Goal: Transaction & Acquisition: Purchase product/service

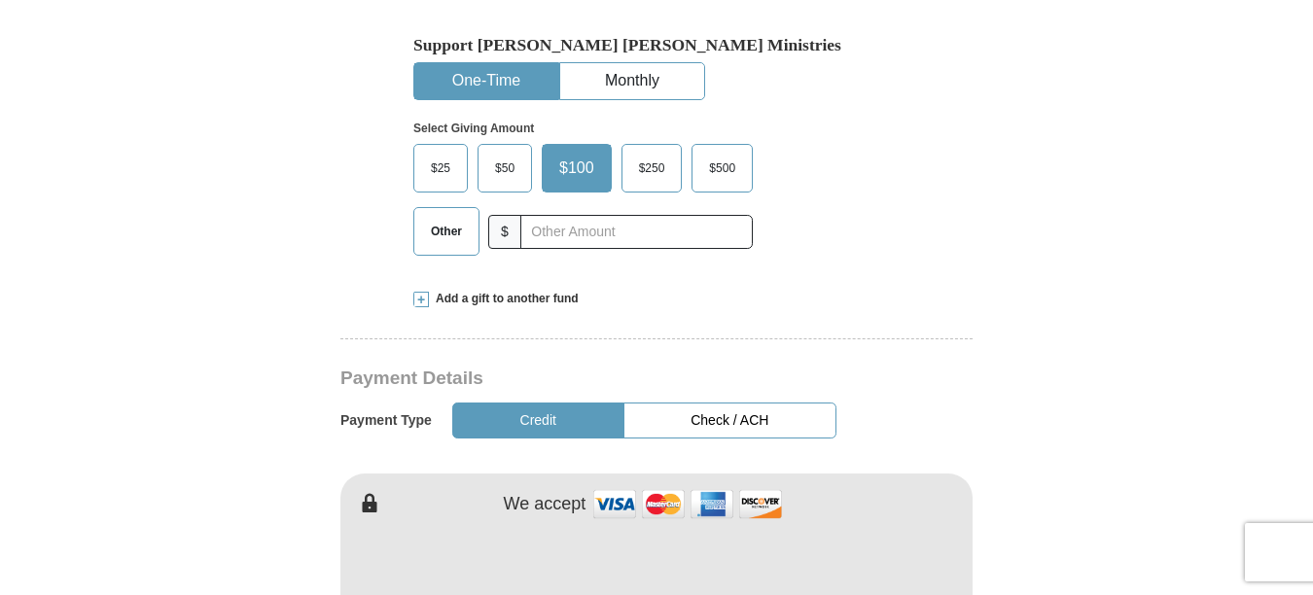
scroll to position [681, 0]
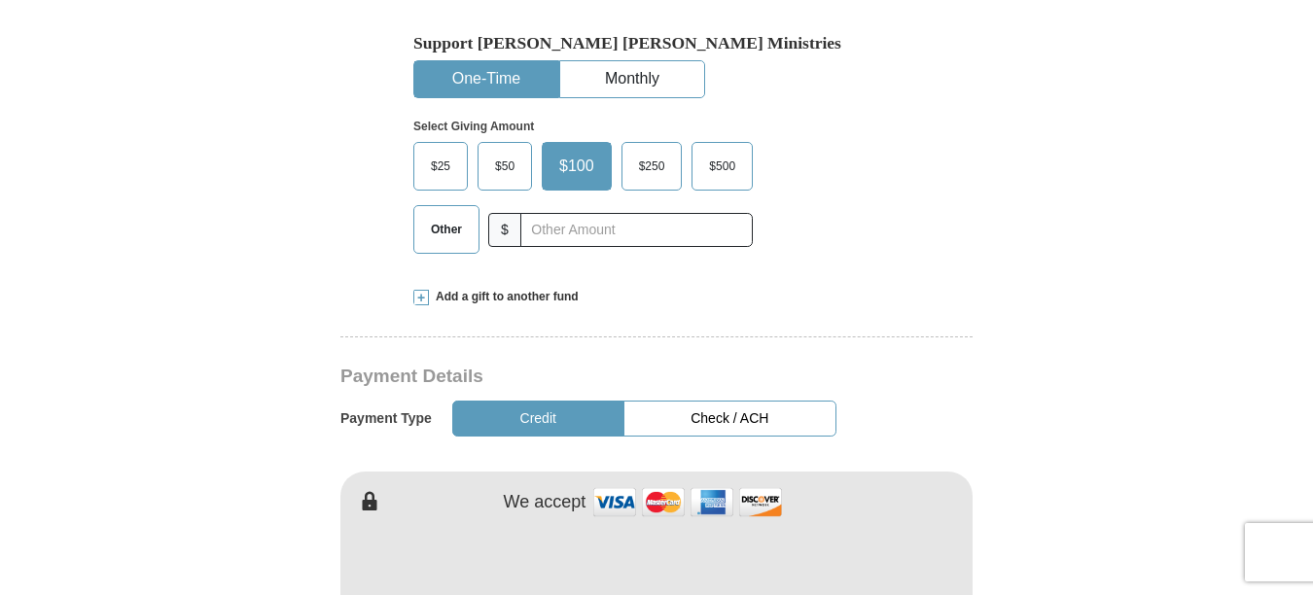
click at [502, 152] on span "$50" at bounding box center [504, 166] width 39 height 29
click at [0, 0] on input "$50" at bounding box center [0, 0] width 0 height 0
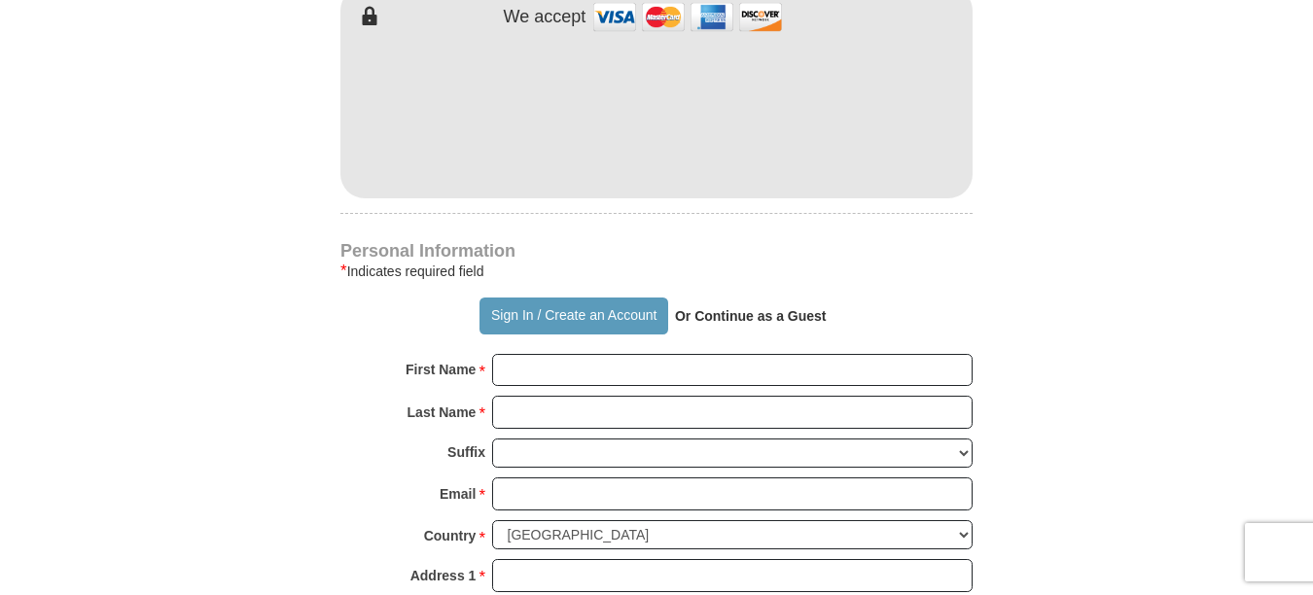
scroll to position [1167, 0]
click at [742, 307] on strong "Or Continue as a Guest" at bounding box center [751, 315] width 152 height 16
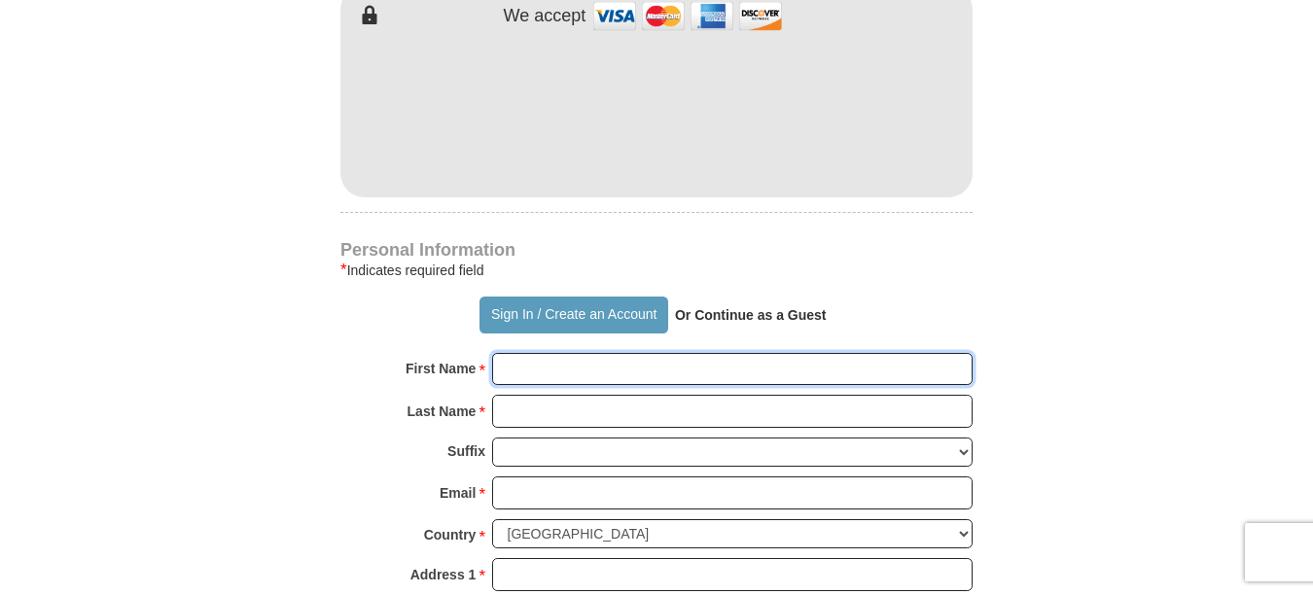
click at [614, 353] on input "First Name *" at bounding box center [732, 369] width 481 height 33
type input "[PERSON_NAME]"
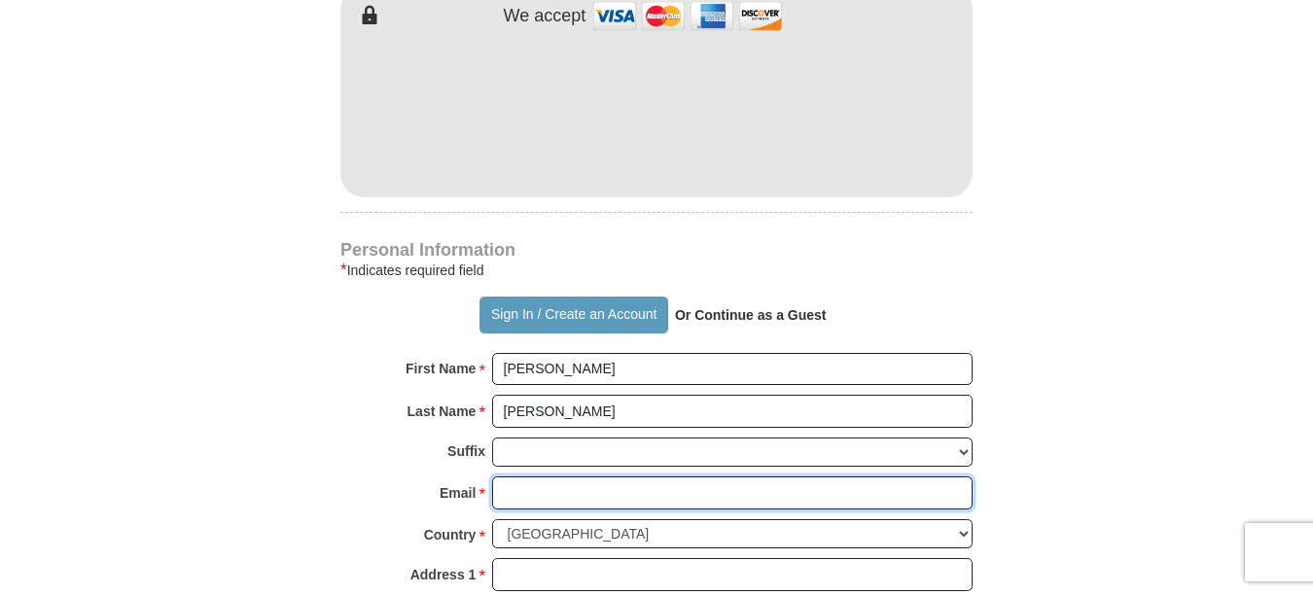
type input "[EMAIL_ADDRESS][DOMAIN_NAME]"
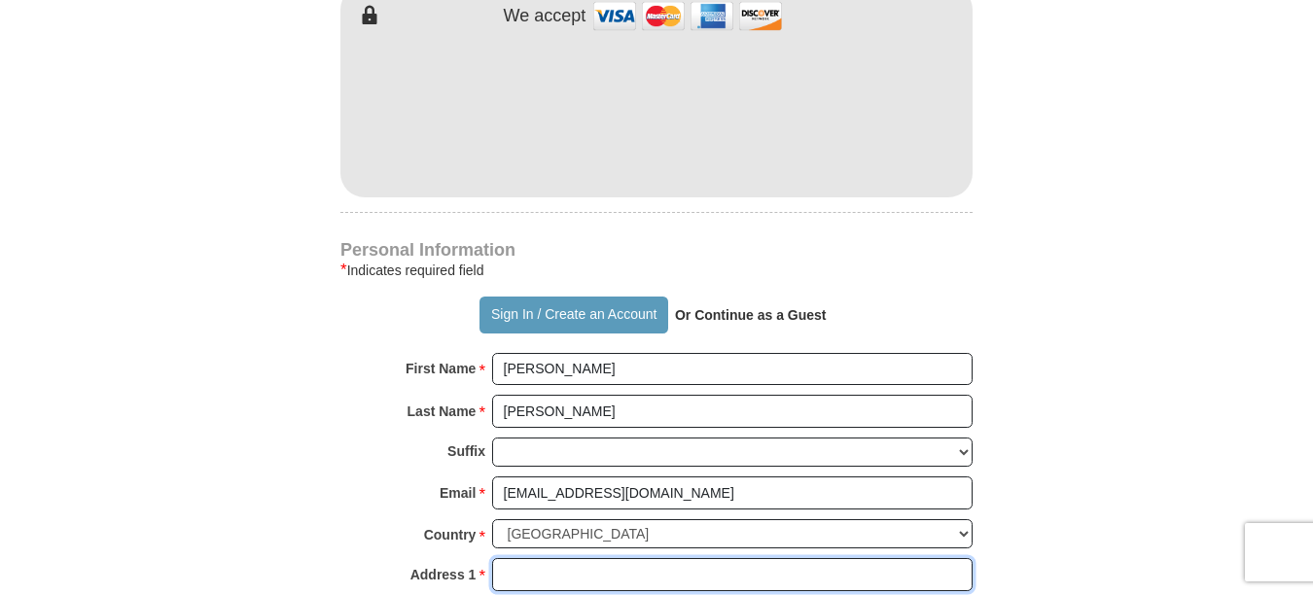
type input "[STREET_ADDRESS]"
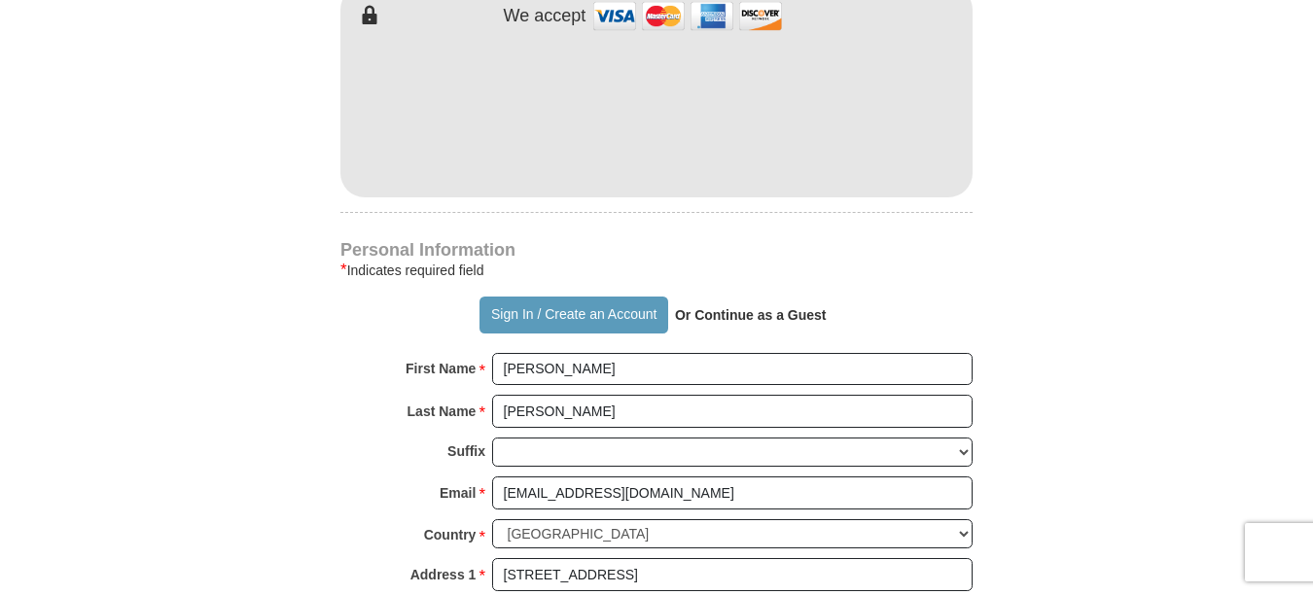
type input "Frisco"
type input "75034"
type input "[PHONE_NUMBER]"
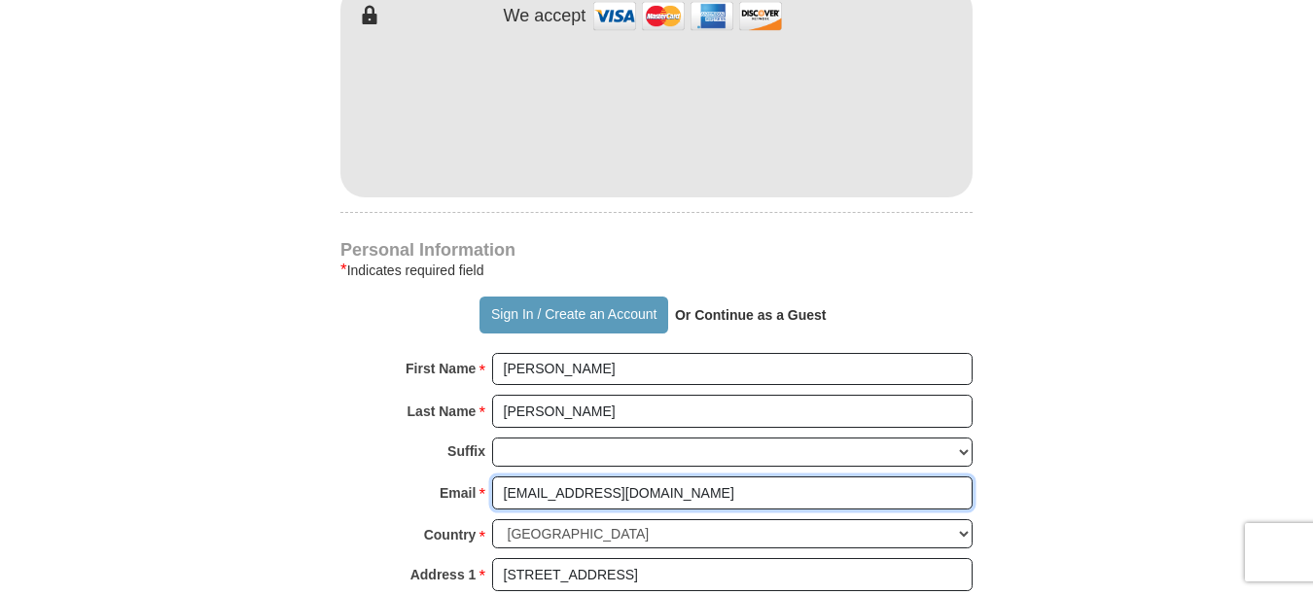
click at [760, 477] on input "[EMAIL_ADDRESS][DOMAIN_NAME]" at bounding box center [732, 493] width 481 height 33
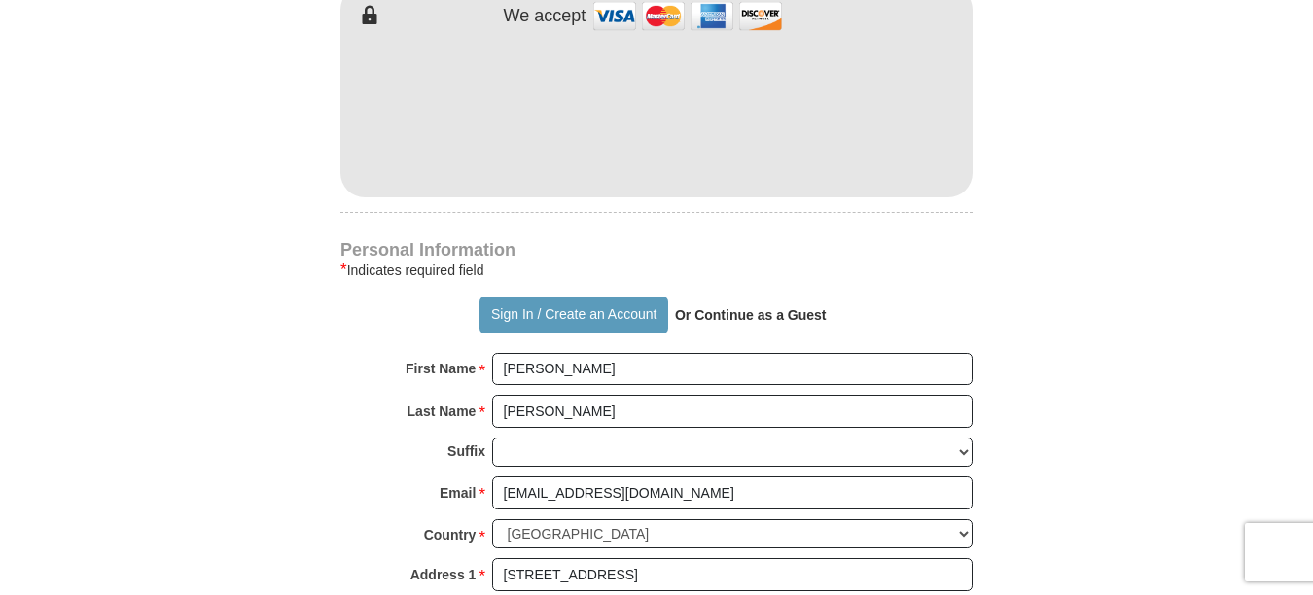
click at [1057, 447] on form "Already have an account? Sign in for faster giving. Don't have an account? Crea…" at bounding box center [656, 129] width 1109 height 2438
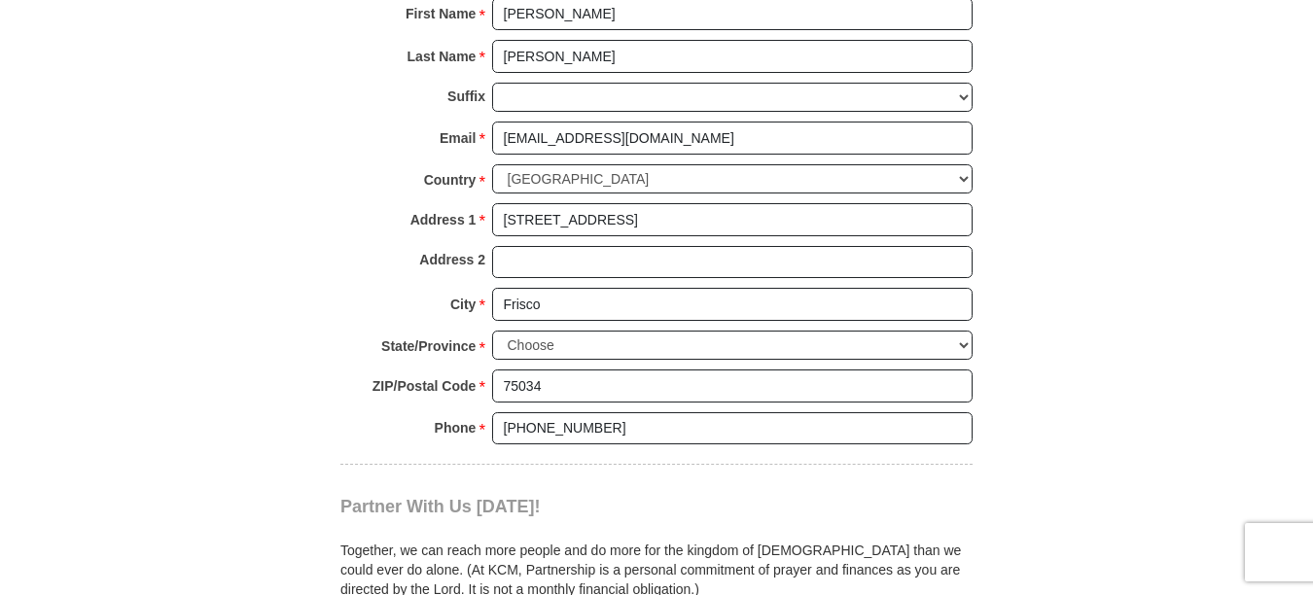
scroll to position [1556, 0]
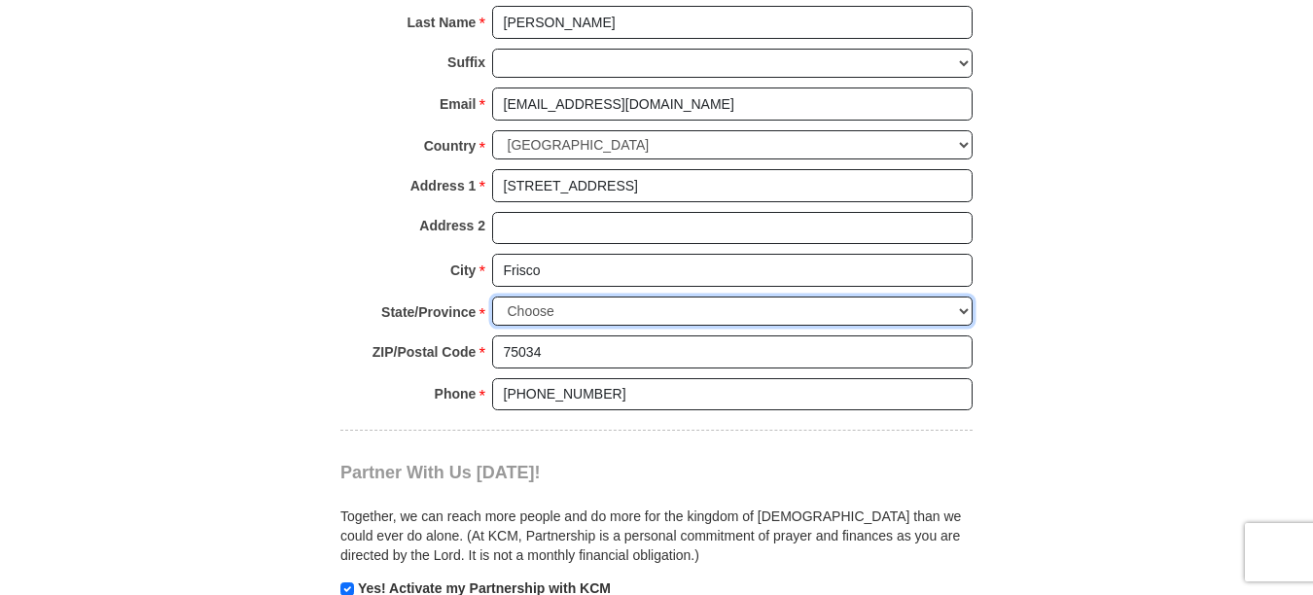
click at [561, 297] on select "Choose [US_STATE] [US_STATE] [US_STATE] [US_STATE] [US_STATE] Armed Forces Amer…" at bounding box center [732, 312] width 481 height 30
select select "[GEOGRAPHIC_DATA]"
click at [492, 297] on select "Choose [US_STATE] [US_STATE] [US_STATE] [US_STATE] [US_STATE] Armed Forces Amer…" at bounding box center [732, 312] width 481 height 30
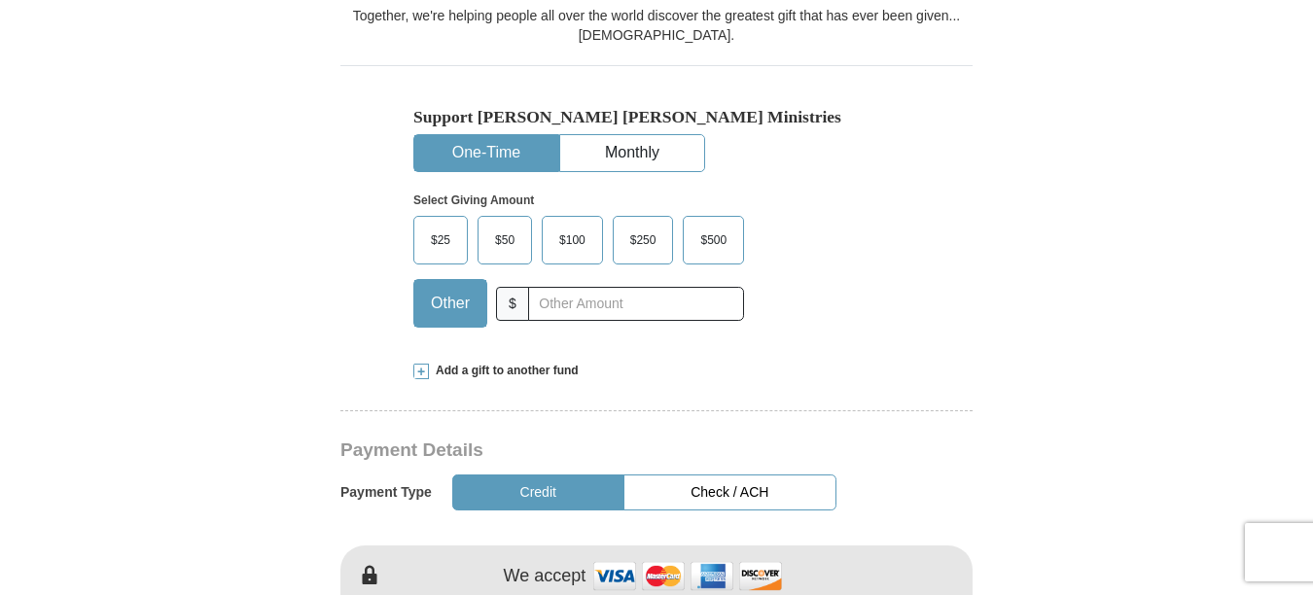
scroll to position [584, 0]
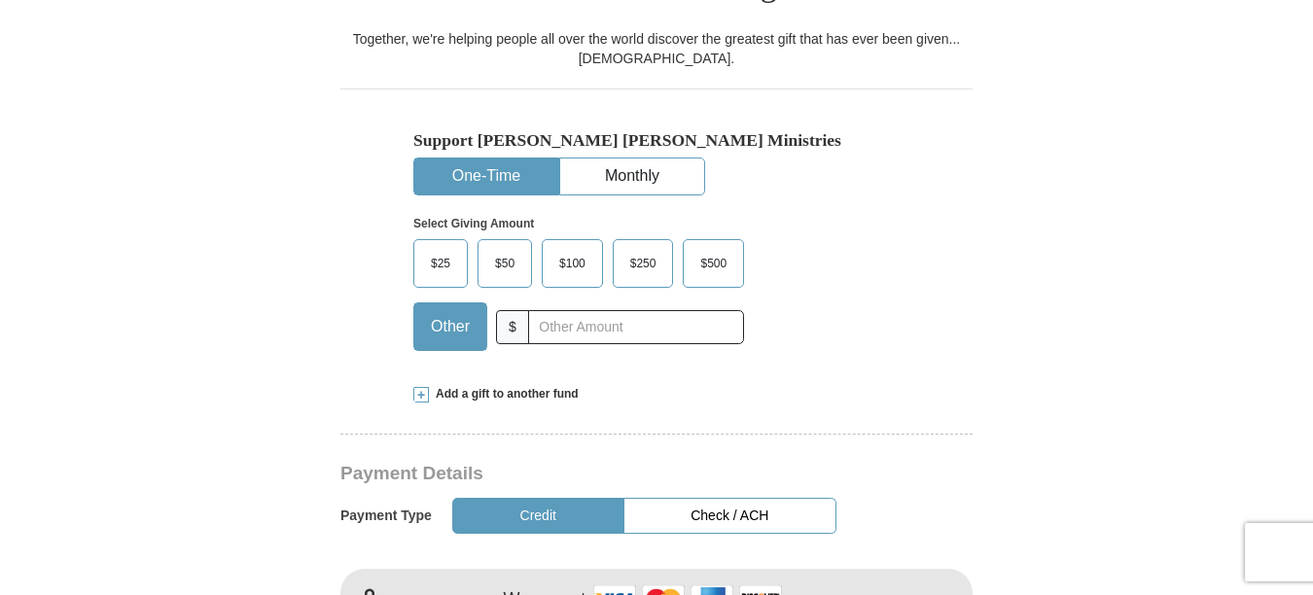
click at [510, 249] on span "$50" at bounding box center [504, 263] width 39 height 29
click at [0, 0] on input "$50" at bounding box center [0, 0] width 0 height 0
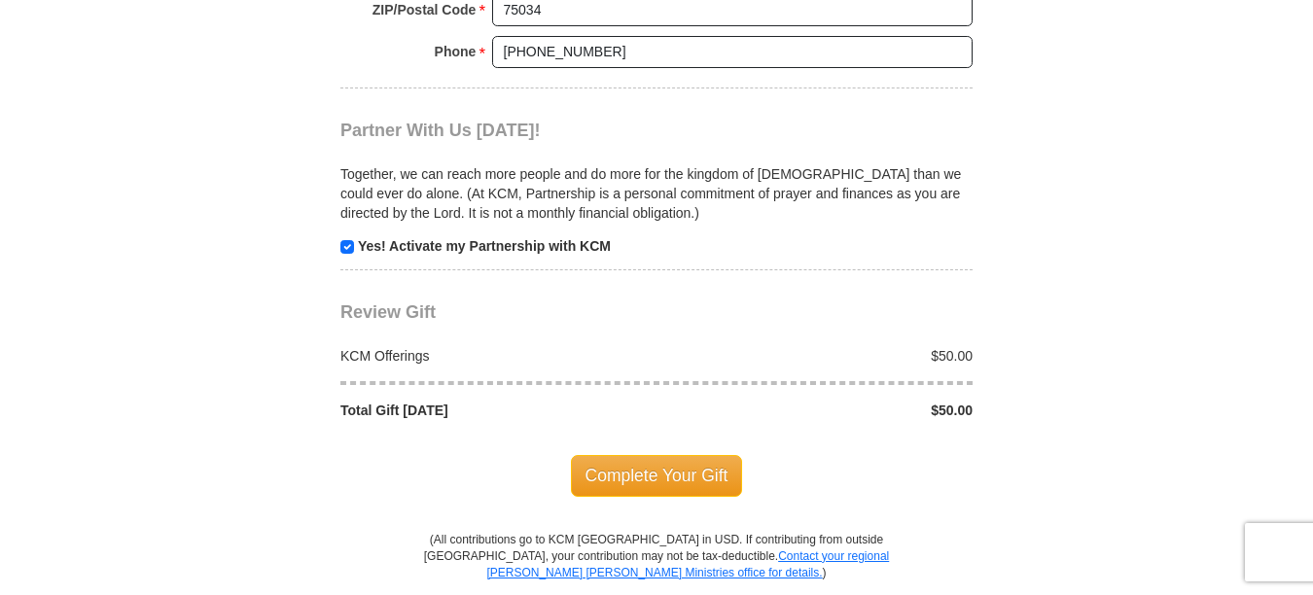
scroll to position [1946, 0]
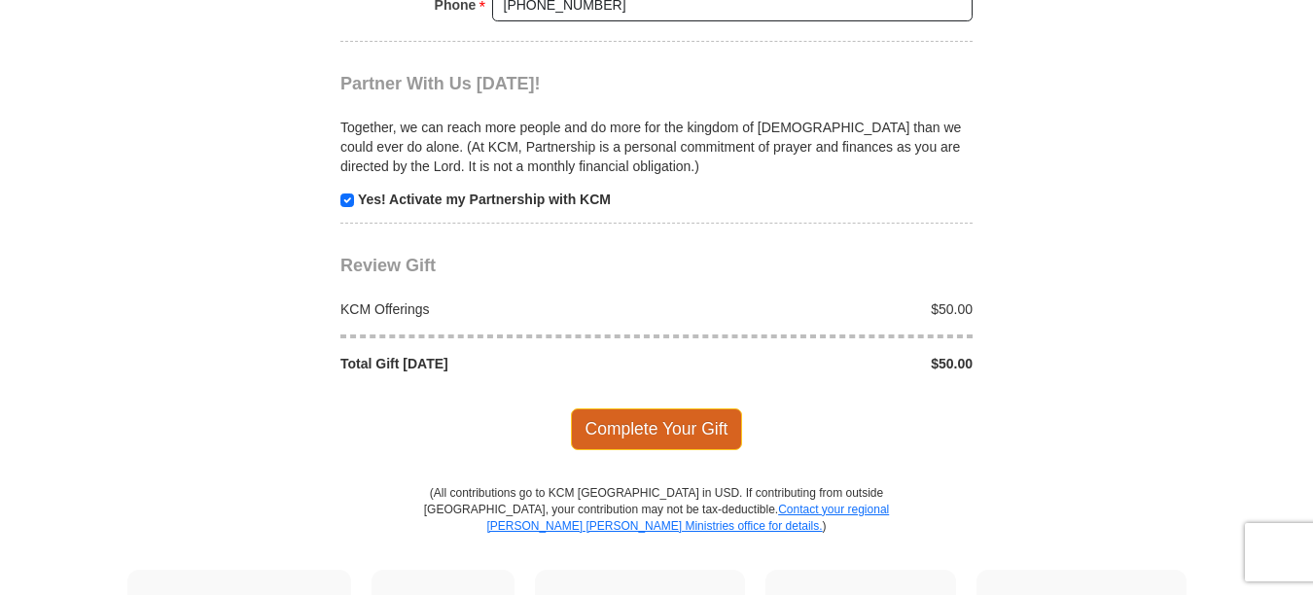
click at [672, 409] on span "Complete Your Gift" at bounding box center [657, 429] width 172 height 41
